Goal: Task Accomplishment & Management: Manage account settings

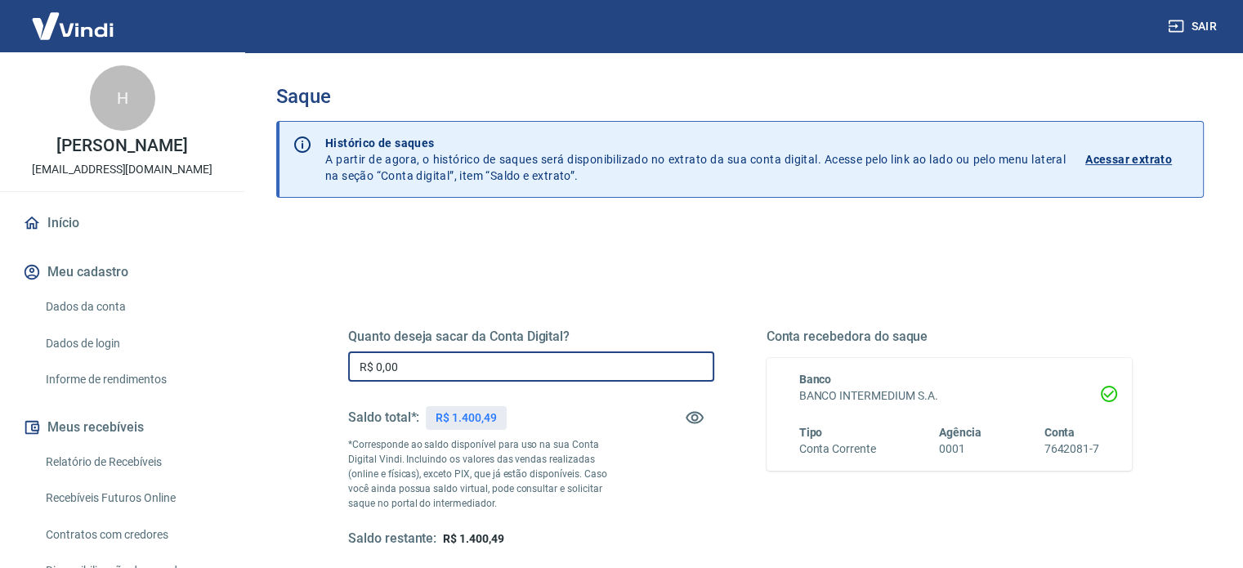
click at [514, 370] on input "R$ 0,00" at bounding box center [531, 366] width 366 height 30
click at [521, 376] on input "R$ 0,00" at bounding box center [531, 366] width 366 height 30
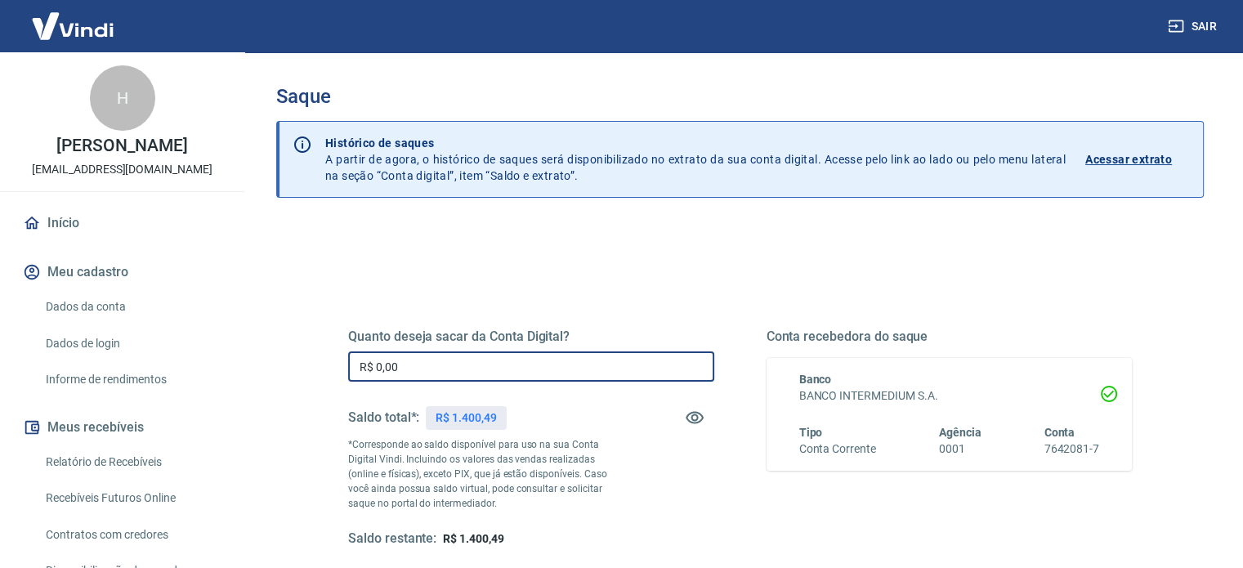
click at [521, 376] on input "R$ 0,00" at bounding box center [531, 366] width 366 height 30
type input "R$ 1.400,00"
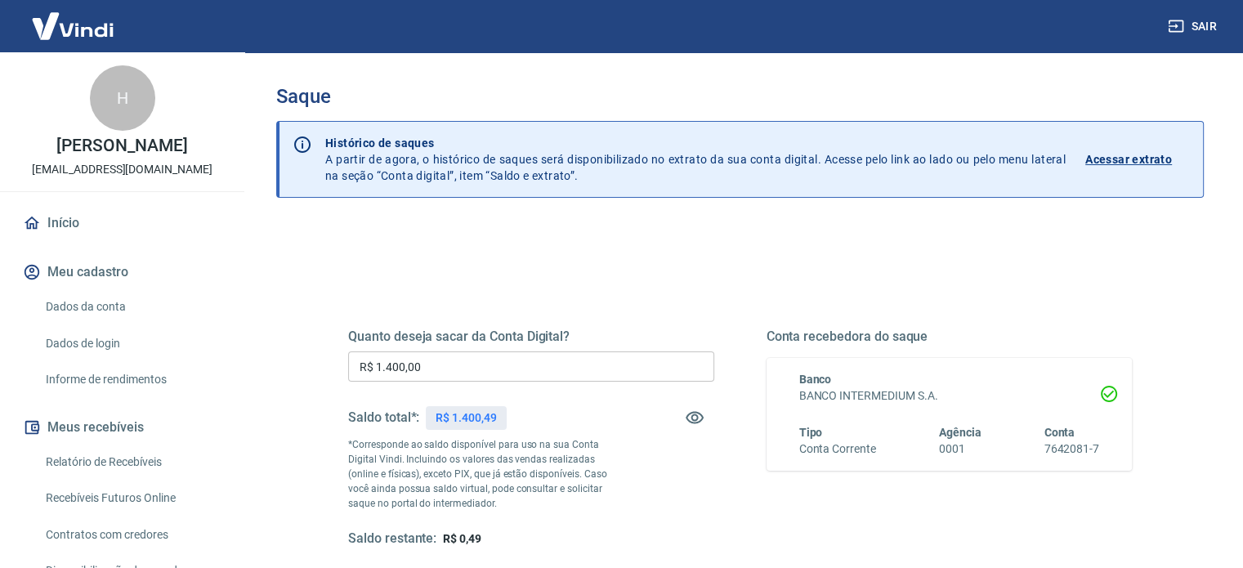
click at [488, 292] on div "Quanto deseja sacar da Conta Digital? R$ 1.400,00 ​ Saldo total*: R$ 1.400,49 *…" at bounding box center [740, 453] width 784 height 328
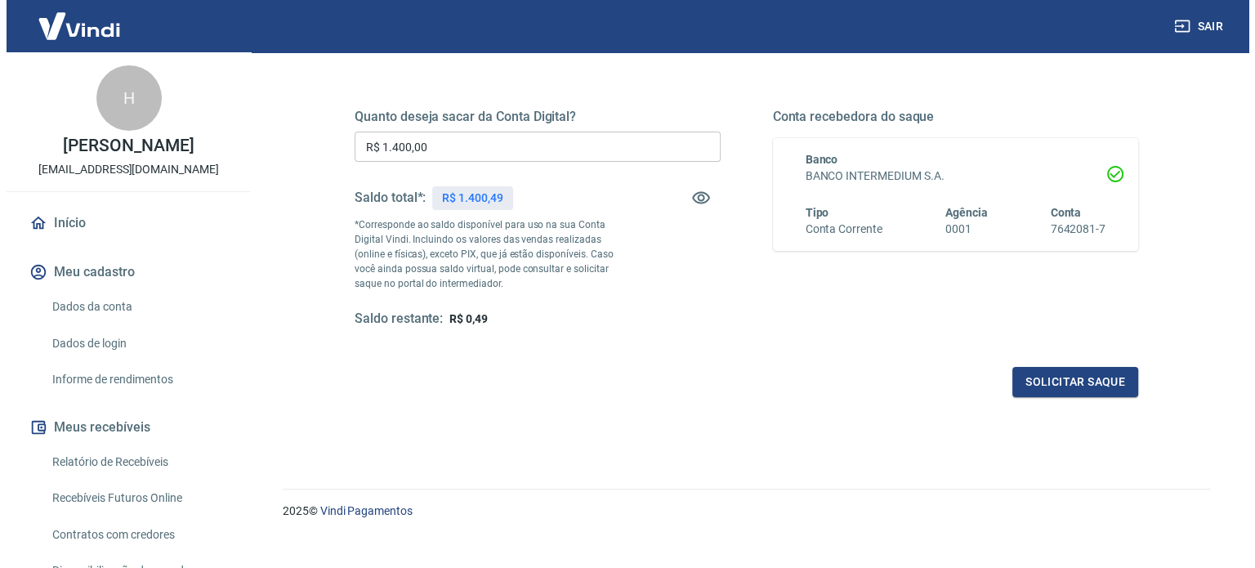
scroll to position [239, 0]
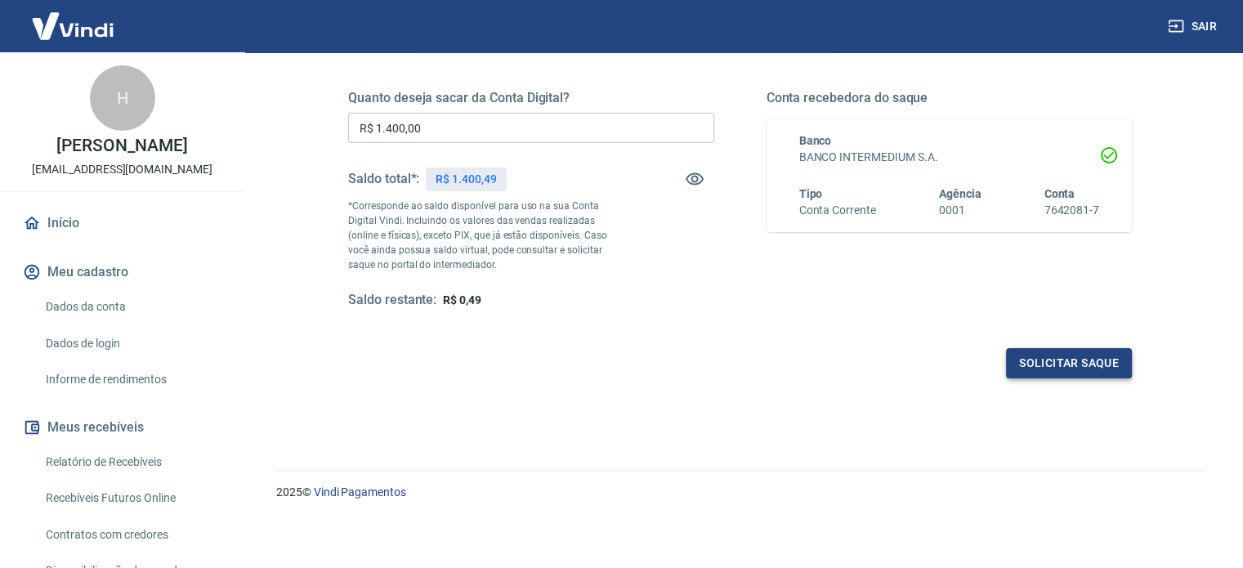
click at [1056, 359] on button "Solicitar saque" at bounding box center [1069, 363] width 126 height 30
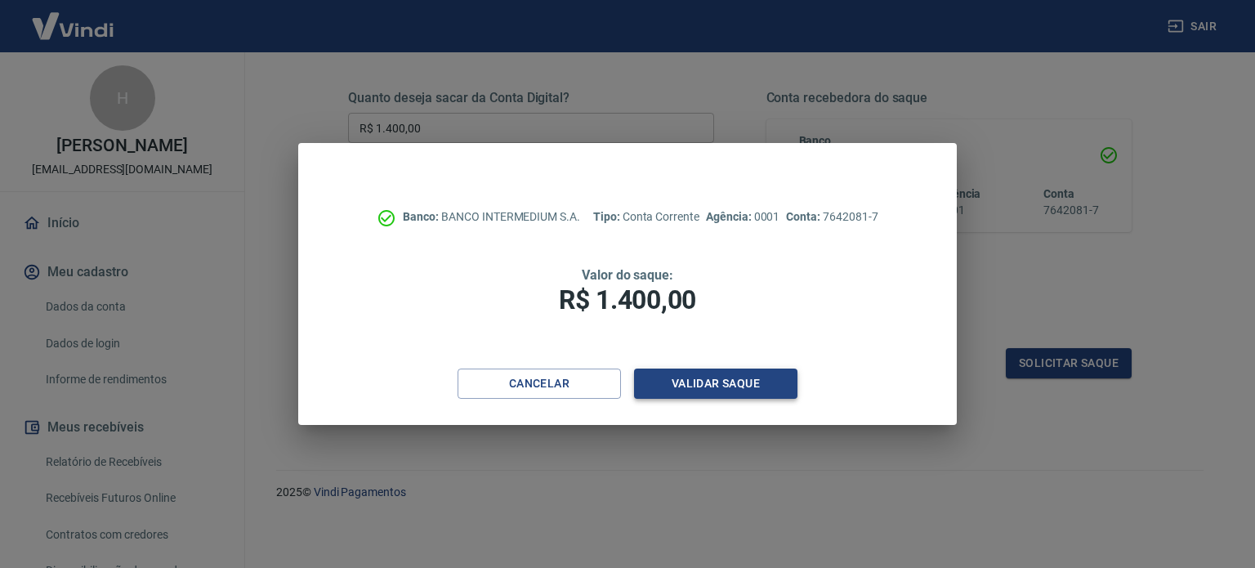
click at [730, 388] on button "Validar saque" at bounding box center [715, 384] width 163 height 30
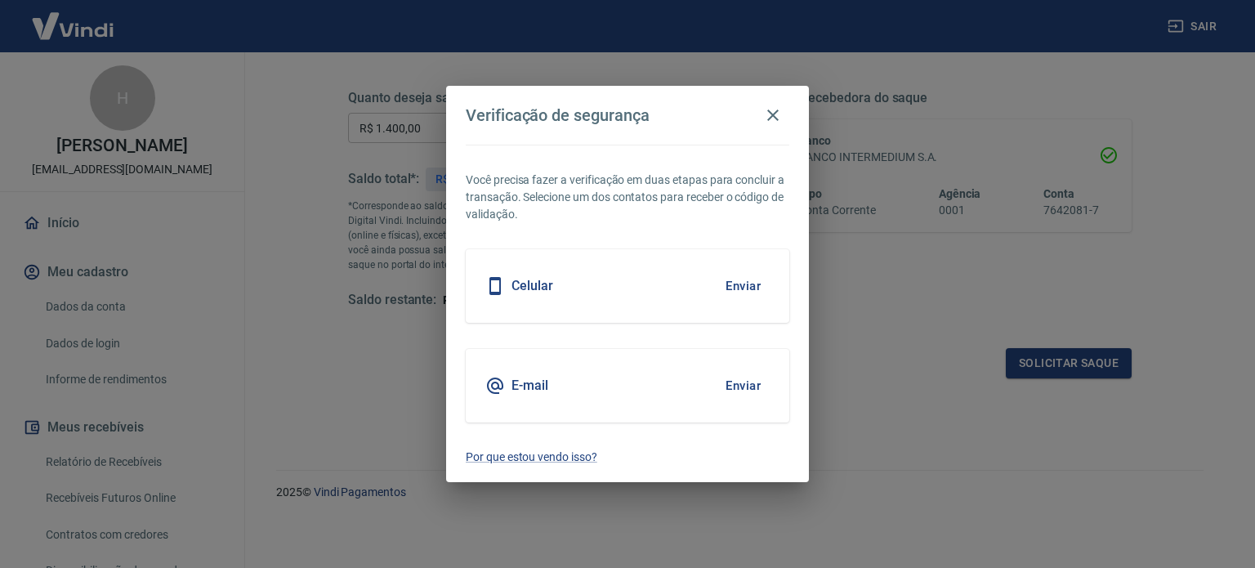
click at [755, 289] on button "Enviar" at bounding box center [743, 286] width 53 height 34
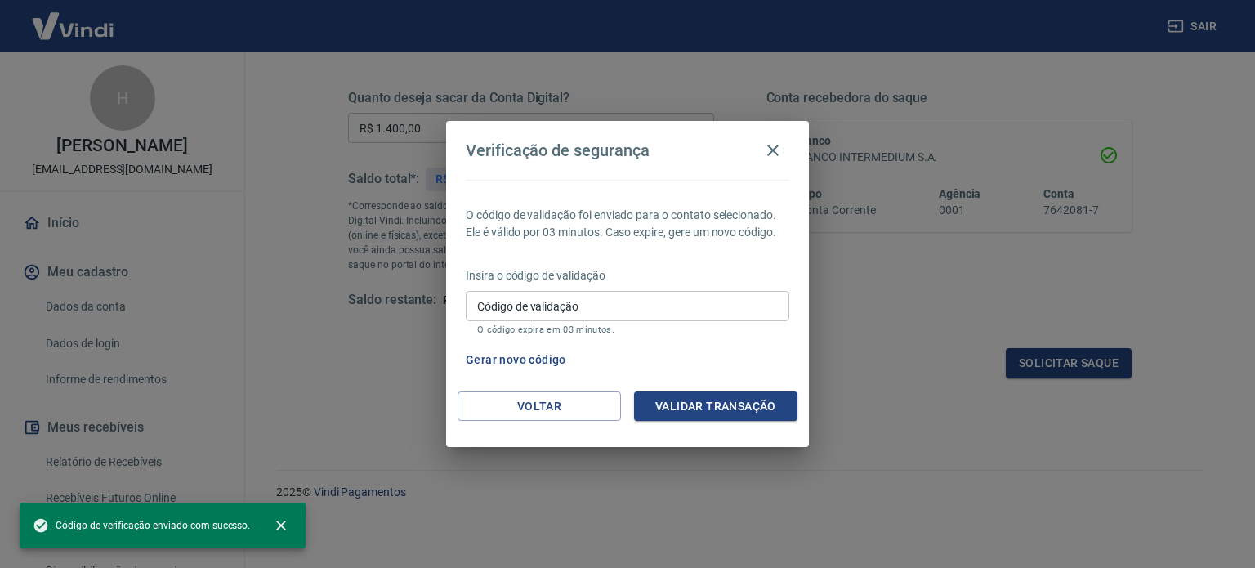
click at [507, 295] on div "Código de validação Código de validação O código expira em 03 minutos." at bounding box center [628, 313] width 324 height 44
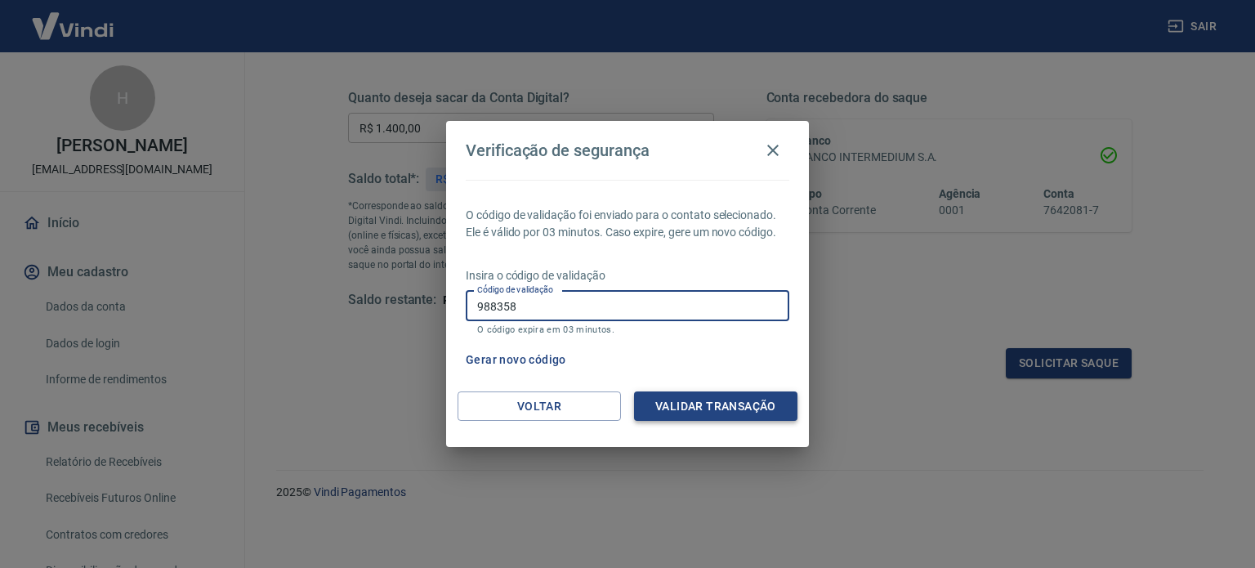
type input "988358"
click at [776, 401] on button "Validar transação" at bounding box center [715, 406] width 163 height 30
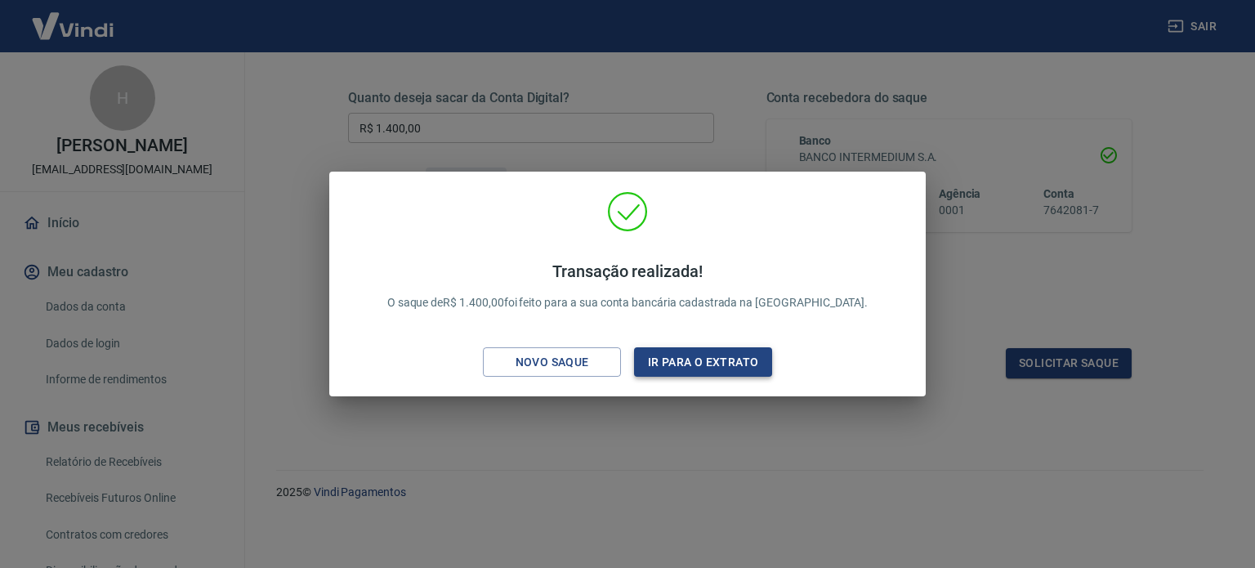
click at [765, 355] on button "Ir para o extrato" at bounding box center [703, 362] width 138 height 30
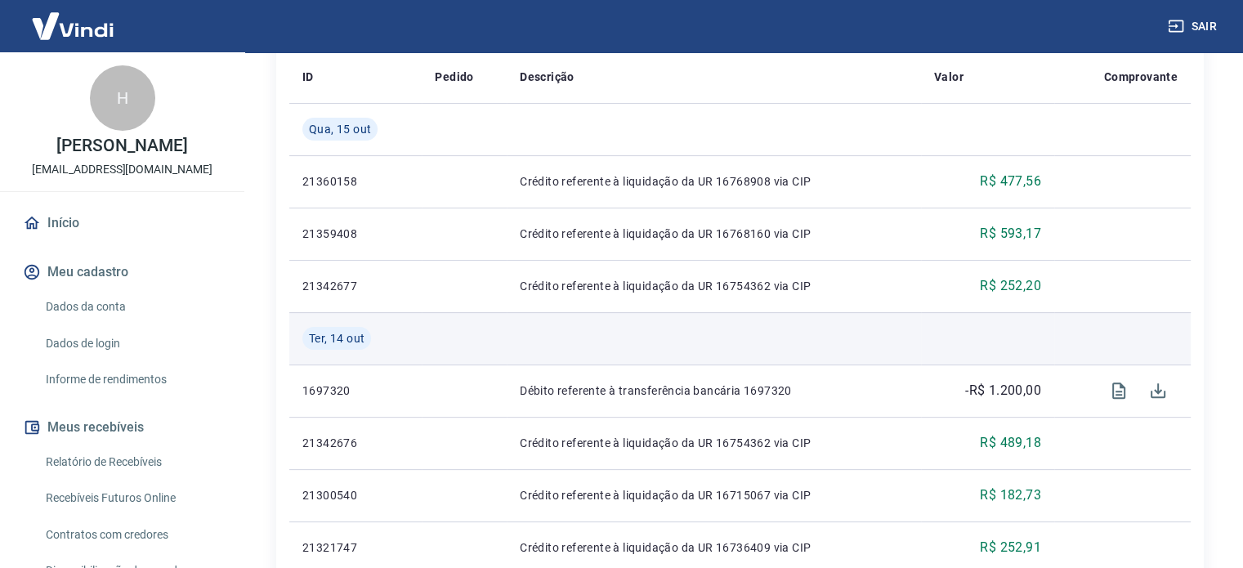
scroll to position [409, 0]
